Goal: Transaction & Acquisition: Obtain resource

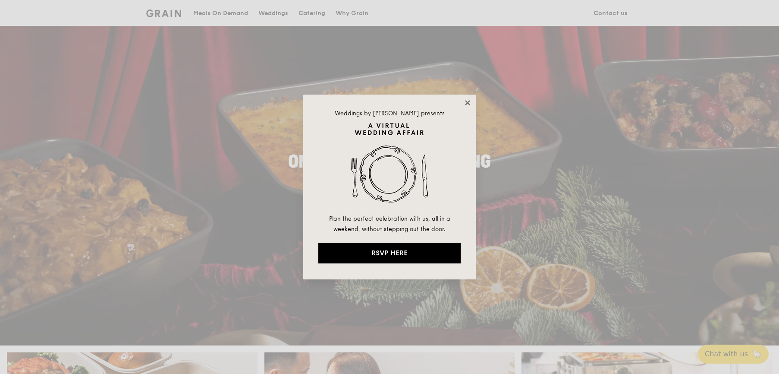
click at [465, 102] on icon at bounding box center [468, 103] width 8 height 8
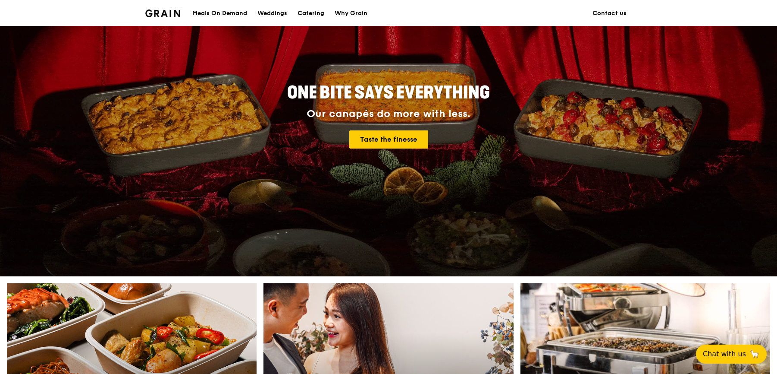
scroll to position [16, 0]
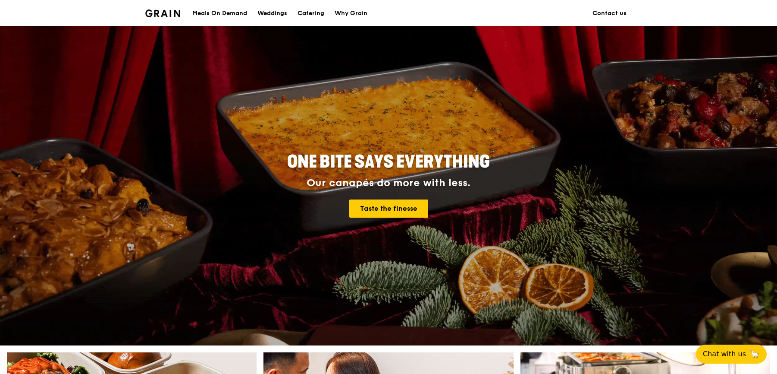
click at [276, 12] on div "Weddings" at bounding box center [272, 13] width 30 height 26
click at [310, 13] on div "Catering" at bounding box center [311, 13] width 27 height 26
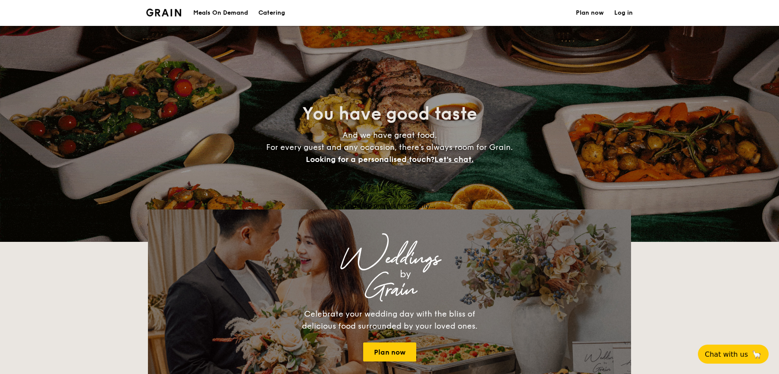
select select
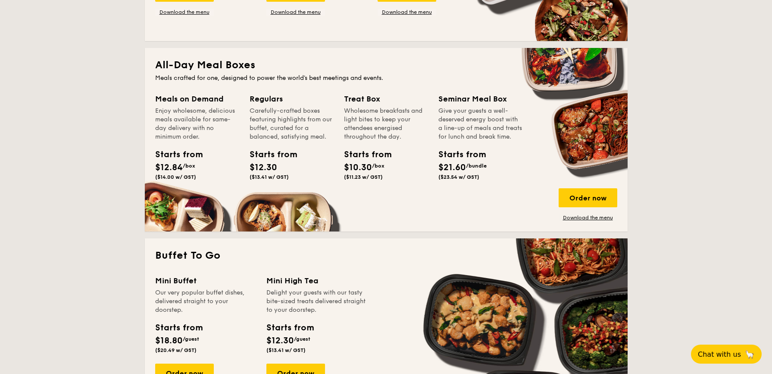
scroll to position [216, 0]
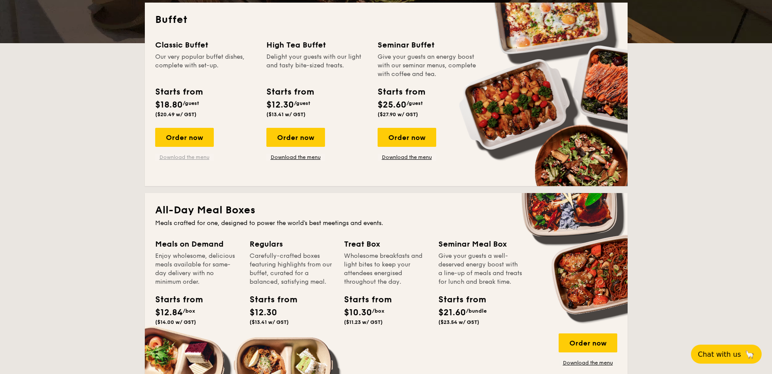
click at [172, 158] on link "Download the menu" at bounding box center [184, 157] width 59 height 7
